Goal: Task Accomplishment & Management: Manage account settings

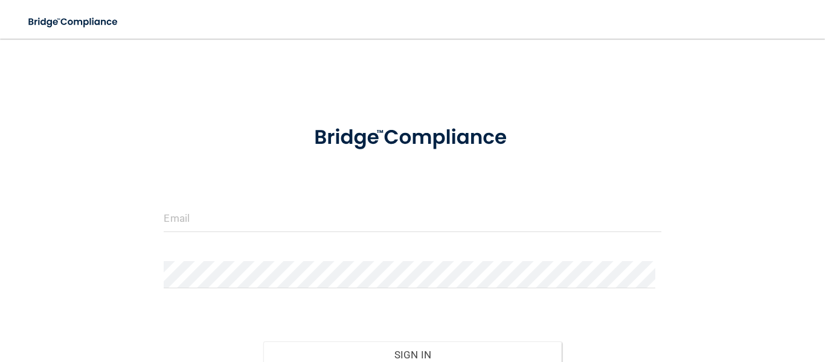
click at [254, 234] on div at bounding box center [412, 223] width 515 height 36
click at [235, 212] on input "email" at bounding box center [412, 218] width 497 height 27
type input "[EMAIL_ADDRESS][DOMAIN_NAME]"
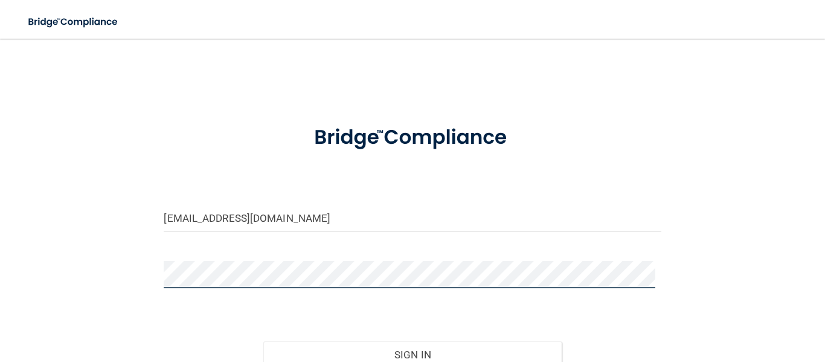
click at [263, 341] on button "Sign In" at bounding box center [412, 354] width 298 height 27
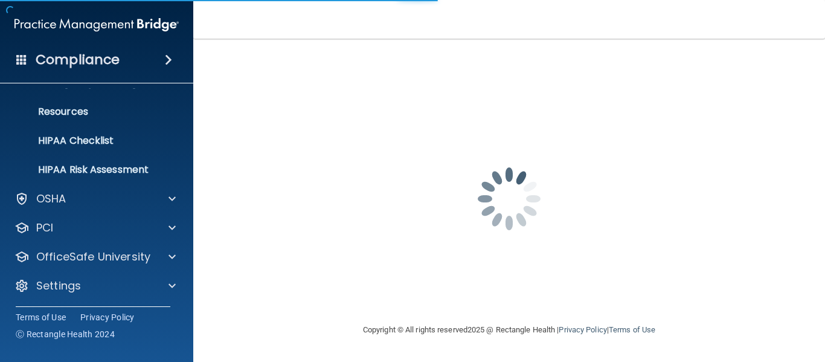
scroll to position [140, 0]
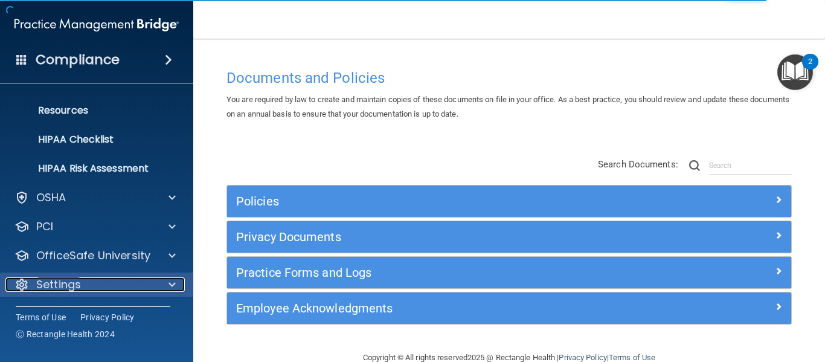
click at [66, 286] on p "Settings" at bounding box center [58, 284] width 45 height 14
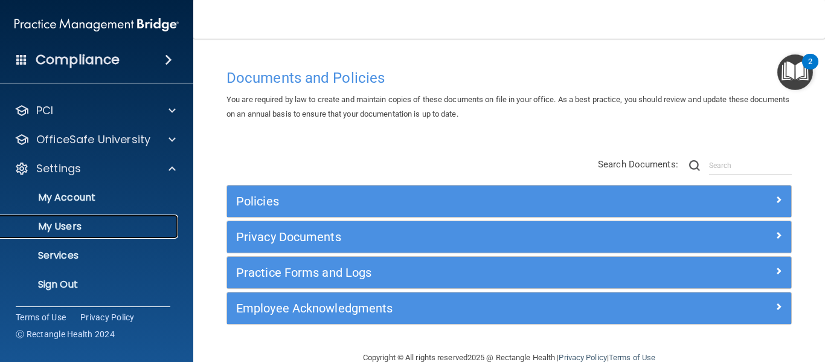
click at [83, 230] on p "My Users" at bounding box center [90, 227] width 165 height 12
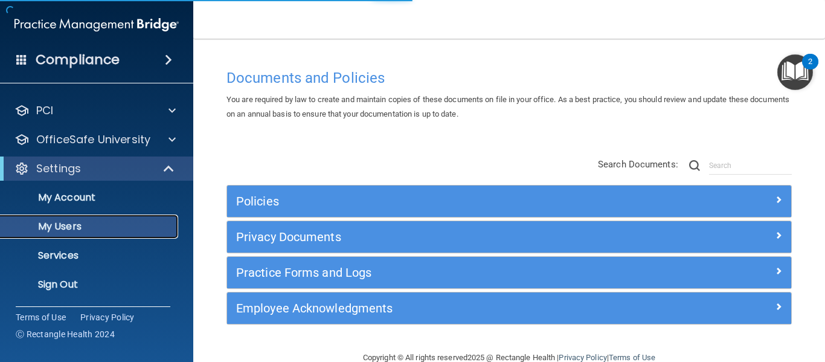
scroll to position [52, 0]
click at [98, 231] on p "My Users" at bounding box center [90, 227] width 165 height 12
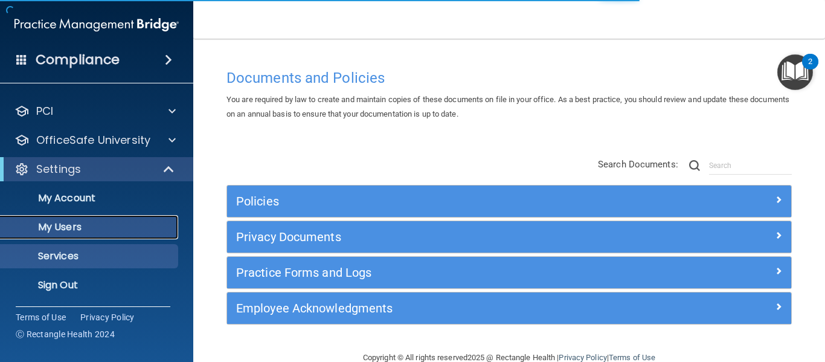
select select "20"
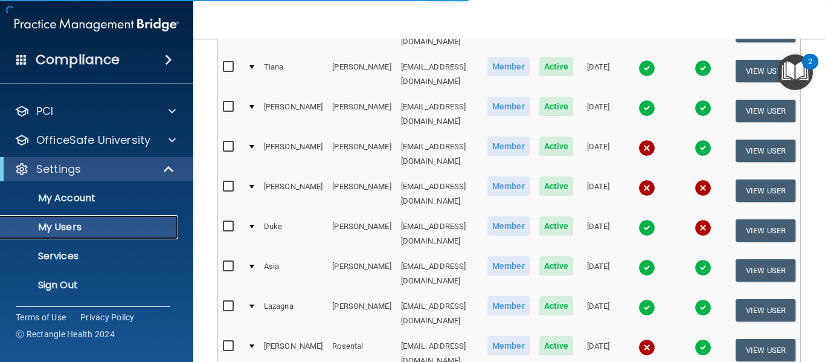
scroll to position [181, 0]
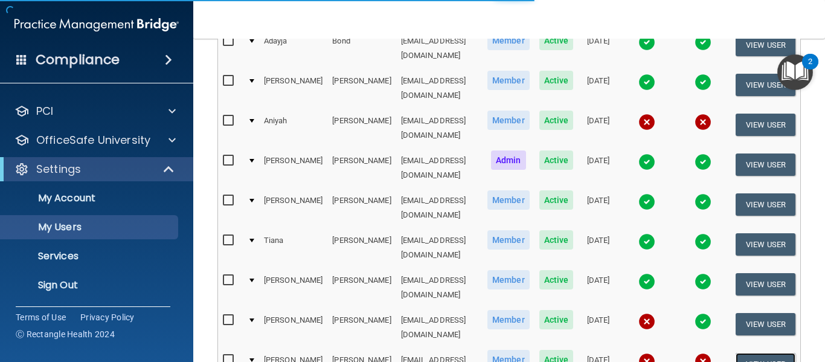
drag, startPoint x: 747, startPoint y: 306, endPoint x: 651, endPoint y: 315, distance: 95.9
click at [747, 353] on button "View User" at bounding box center [766, 364] width 60 height 22
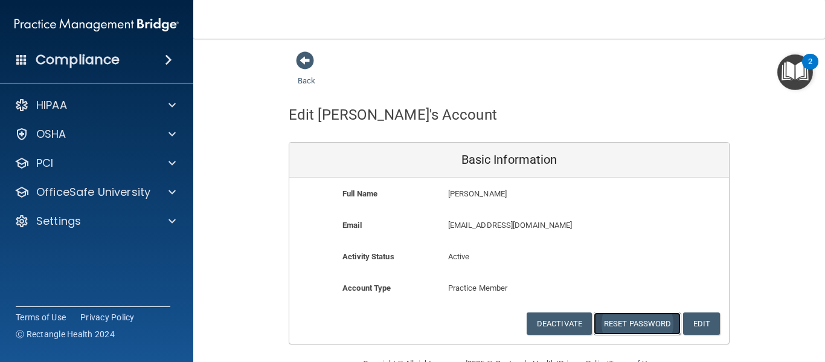
click at [627, 319] on button "Reset Password" at bounding box center [637, 323] width 87 height 22
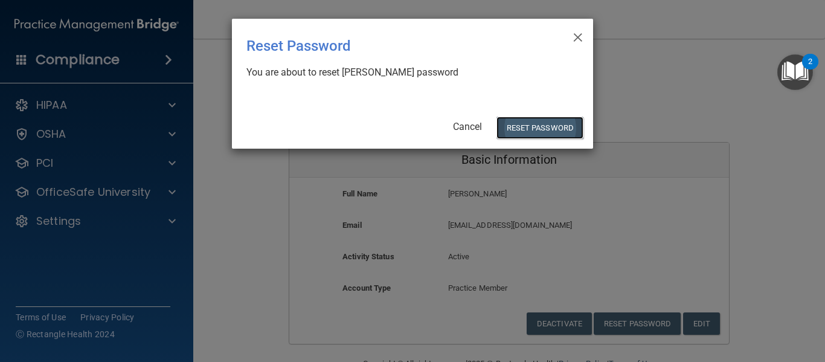
click at [510, 131] on button "Reset Password" at bounding box center [540, 128] width 87 height 22
click at [550, 124] on button "Reset Password" at bounding box center [540, 128] width 87 height 22
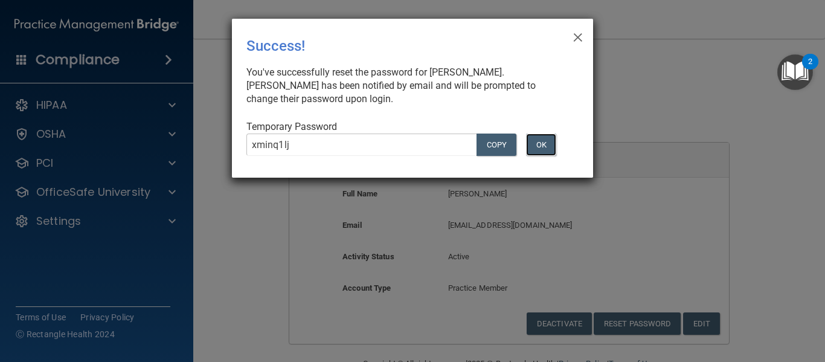
drag, startPoint x: 540, startPoint y: 126, endPoint x: 536, endPoint y: 117, distance: 10.3
click at [540, 134] on button "OK" at bounding box center [541, 145] width 30 height 22
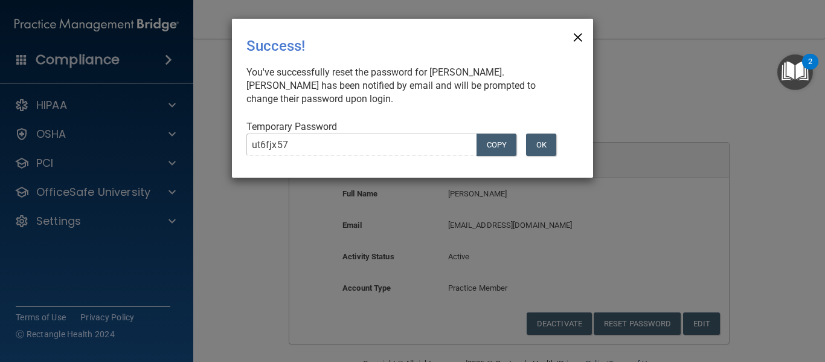
click at [575, 39] on span "×" at bounding box center [578, 36] width 11 height 24
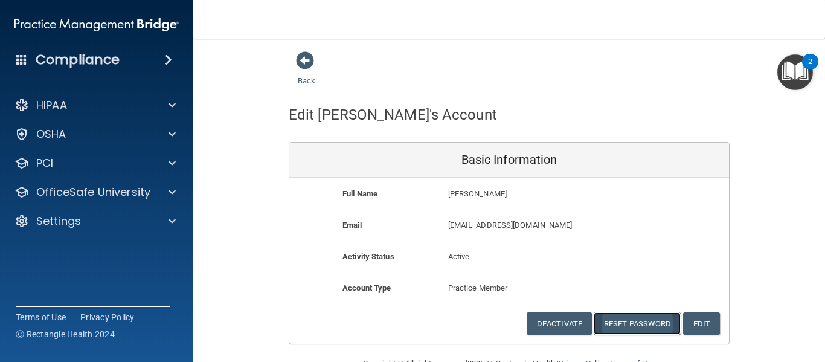
click at [635, 330] on button "Reset Password" at bounding box center [637, 323] width 87 height 22
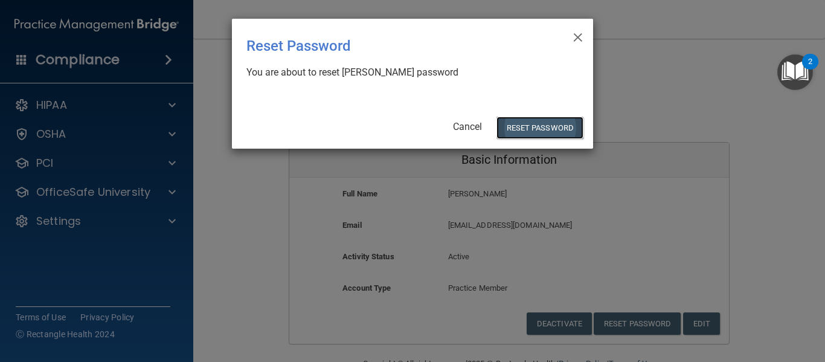
click at [548, 132] on button "Reset Password" at bounding box center [540, 128] width 87 height 22
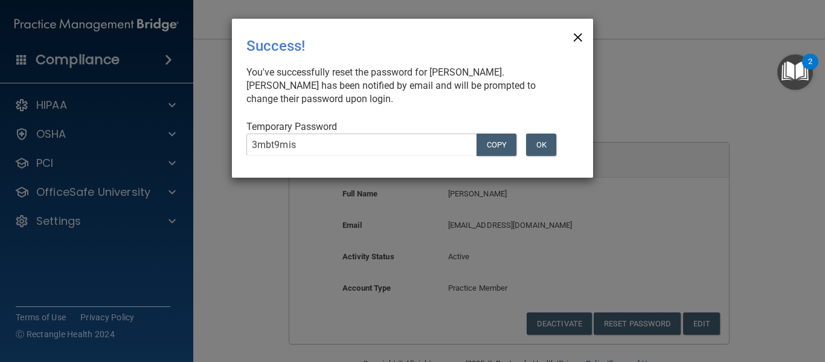
click at [577, 37] on span "×" at bounding box center [578, 36] width 11 height 24
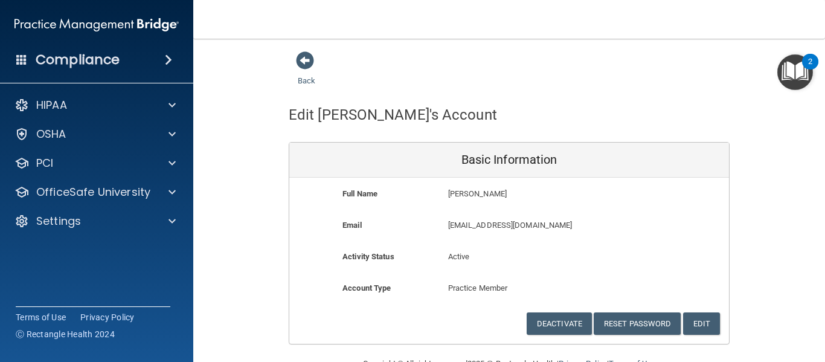
click at [439, 72] on div "Back" at bounding box center [509, 69] width 441 height 37
